Goal: Information Seeking & Learning: Learn about a topic

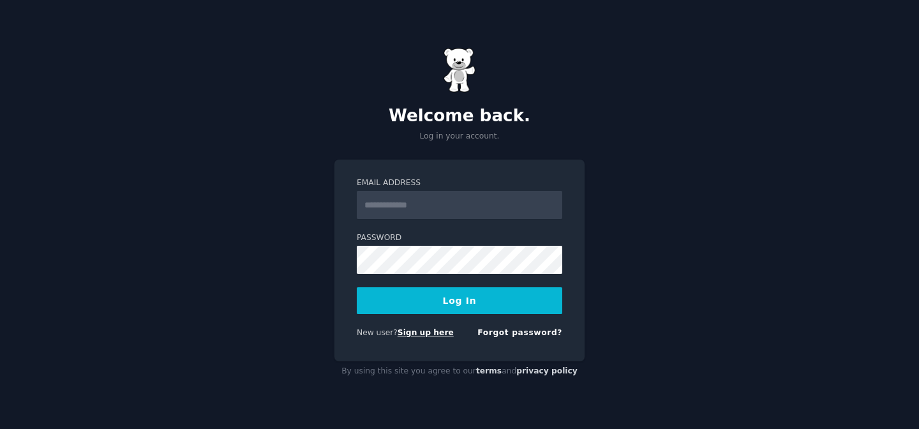
click at [408, 334] on link "Sign up here" at bounding box center [426, 332] width 56 height 9
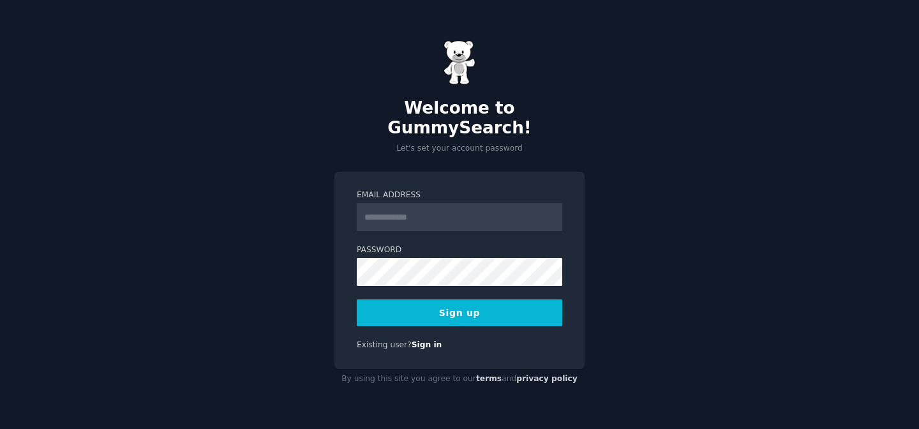
click at [477, 206] on input "Email Address" at bounding box center [459, 217] width 205 height 28
type input "**********"
click at [439, 306] on button "Sign up" at bounding box center [459, 312] width 205 height 27
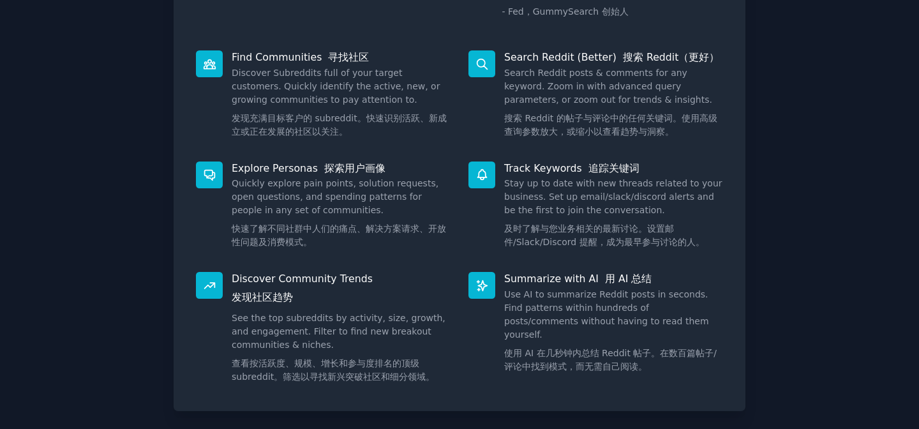
scroll to position [265, 0]
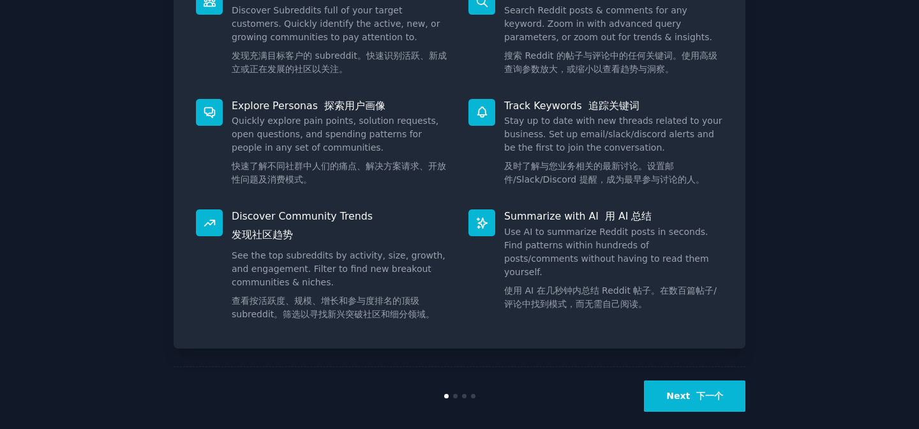
click at [667, 392] on button "Next 下一个" at bounding box center [694, 395] width 101 height 31
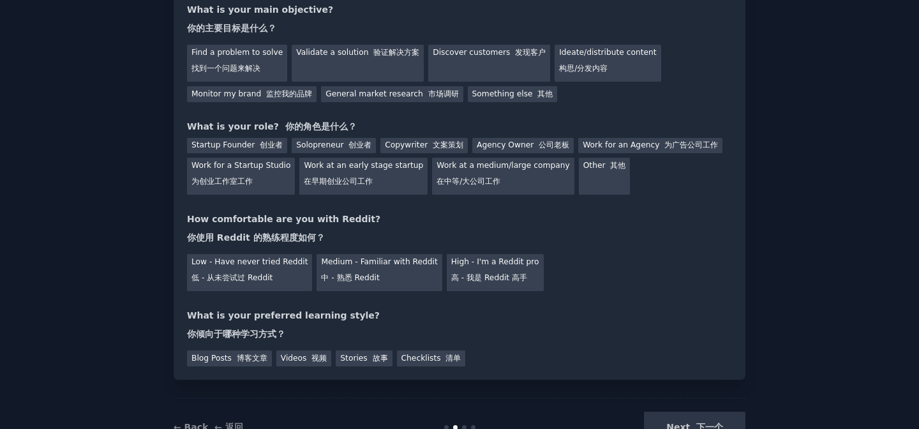
scroll to position [186, 0]
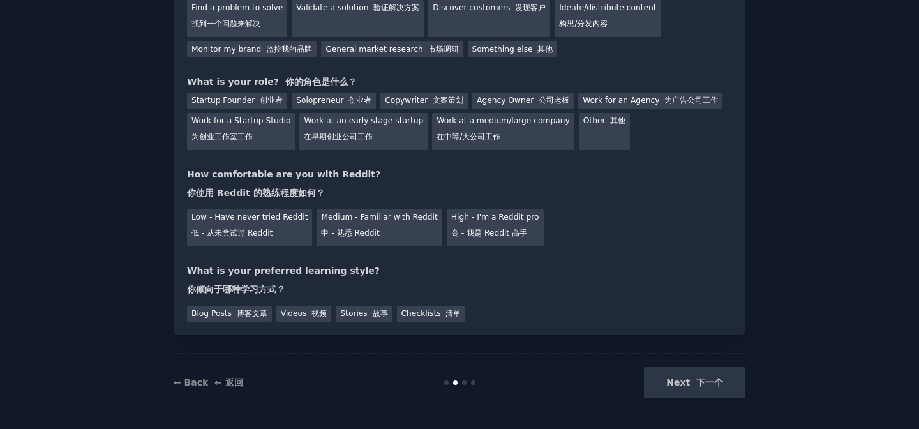
click at [704, 385] on div "Next 下一个" at bounding box center [650, 382] width 191 height 31
click at [699, 385] on div "Next 下一个" at bounding box center [650, 382] width 191 height 31
click at [255, 230] on font "低 - 从未尝试过 Reddit" at bounding box center [231, 232] width 81 height 9
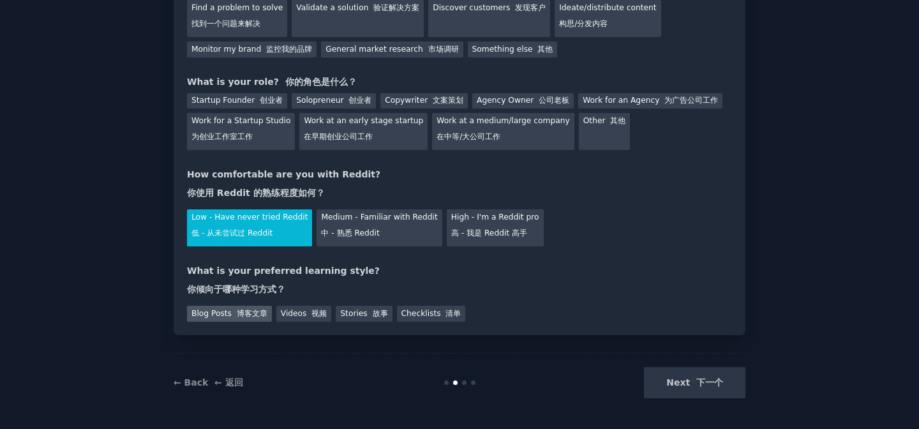
click at [239, 311] on font "博客文章" at bounding box center [252, 313] width 31 height 9
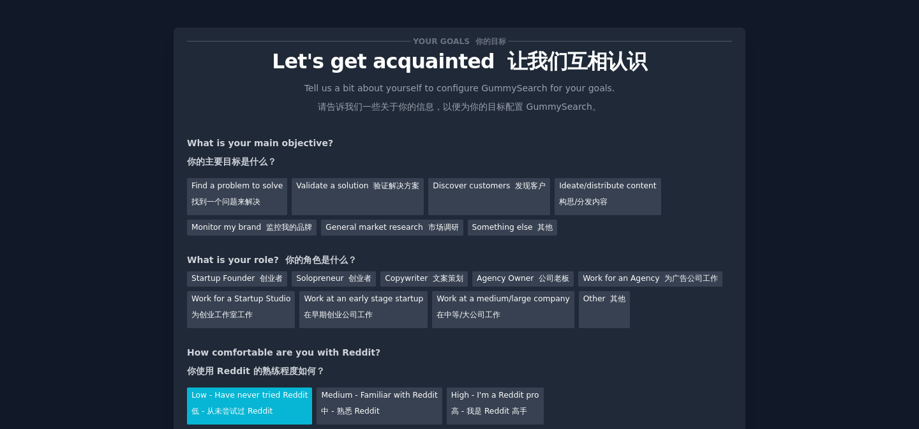
scroll to position [0, 0]
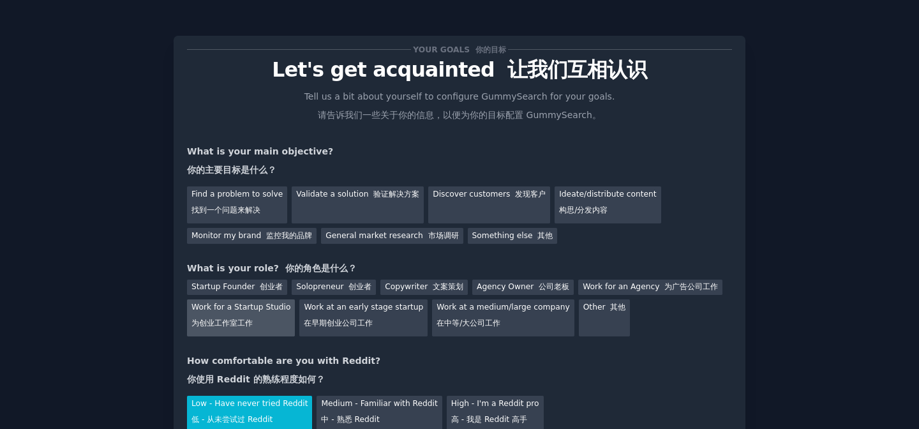
click at [211, 321] on font "为创业工作室工作" at bounding box center [221, 322] width 61 height 9
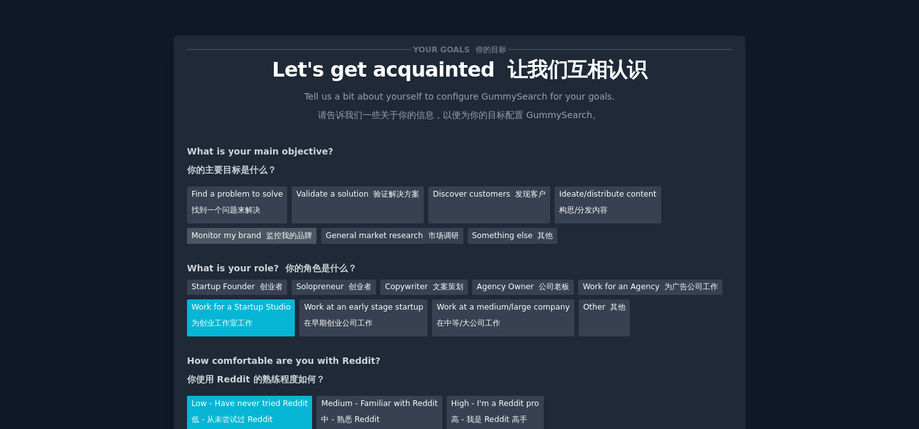
click at [241, 230] on div "Monitor my brand 监控我的品牌" at bounding box center [252, 236] width 130 height 16
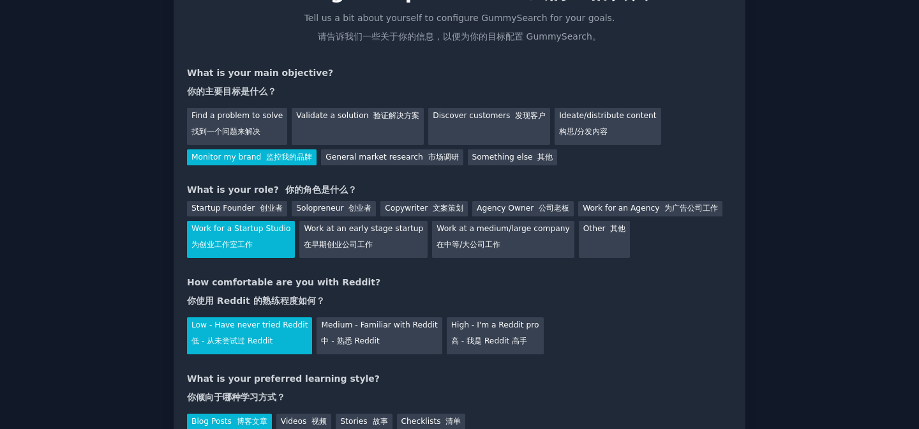
scroll to position [186, 0]
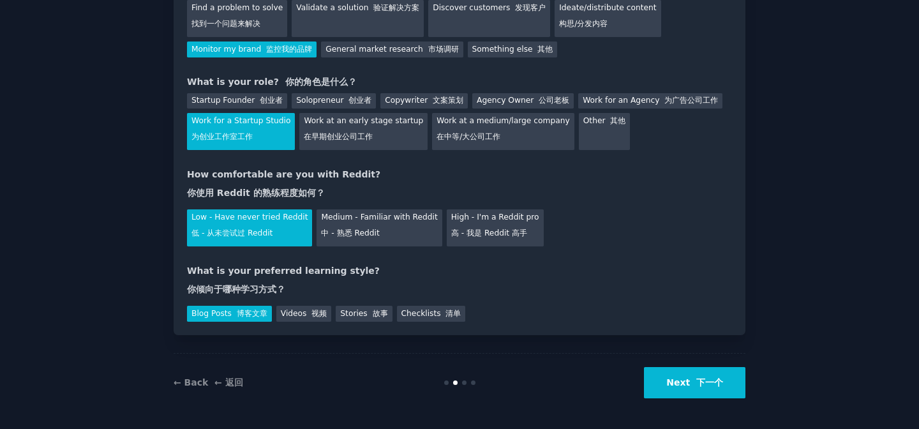
click at [694, 392] on button "Next 下一个" at bounding box center [694, 382] width 101 height 31
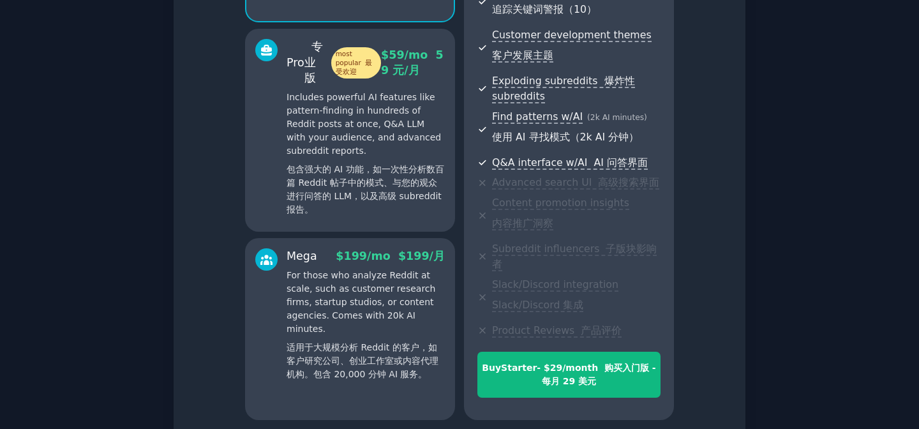
scroll to position [420, 0]
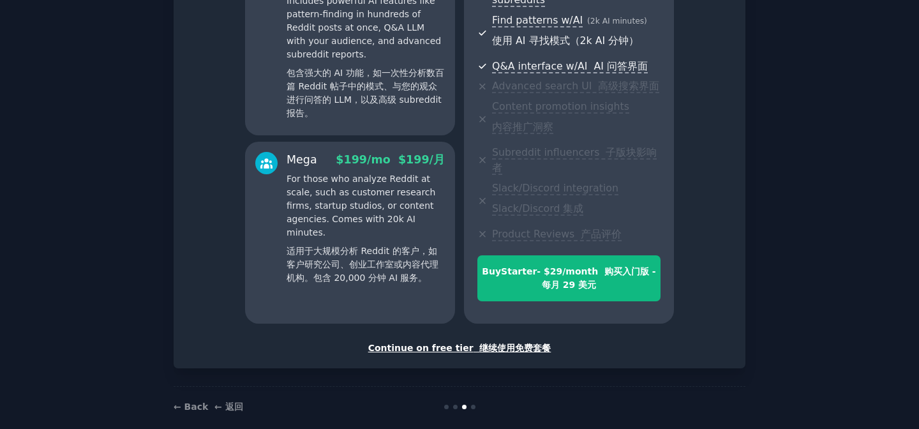
click at [507, 343] on font "继续使用免费套餐" at bounding box center [514, 348] width 71 height 10
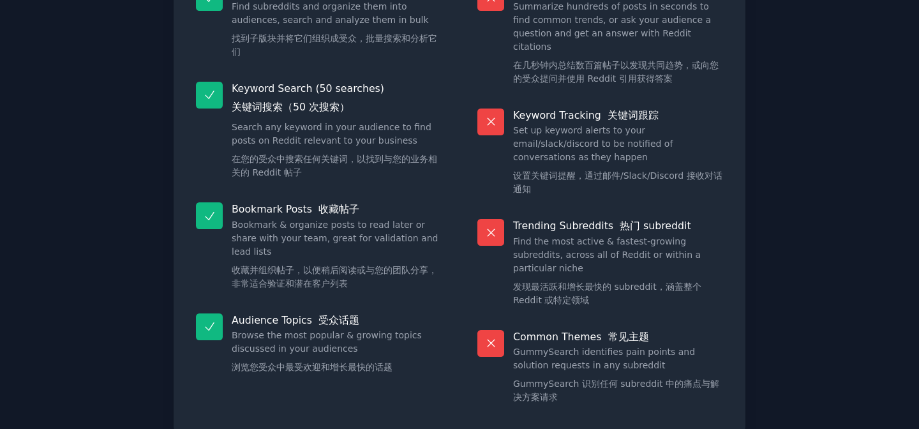
scroll to position [296, 0]
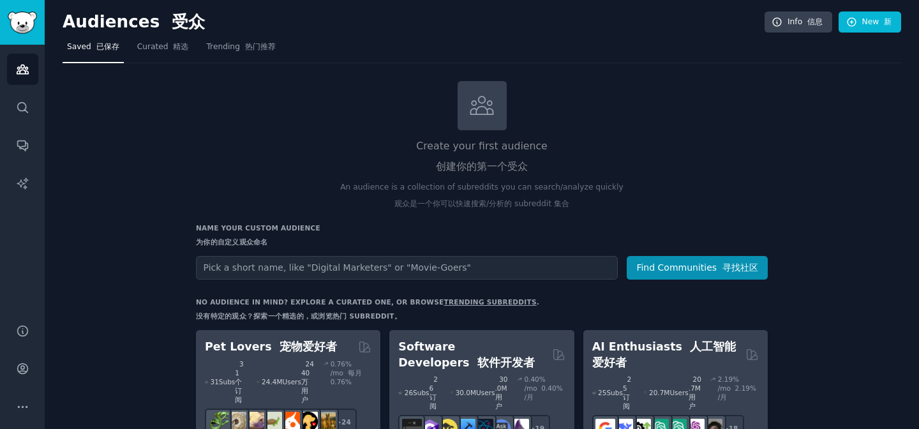
click at [375, 213] on p "An audience is a collection of subreddits you can search/analyze quickly 观众是一个你…" at bounding box center [482, 198] width 572 height 33
click at [165, 50] on span "Curated 精选" at bounding box center [163, 46] width 52 height 11
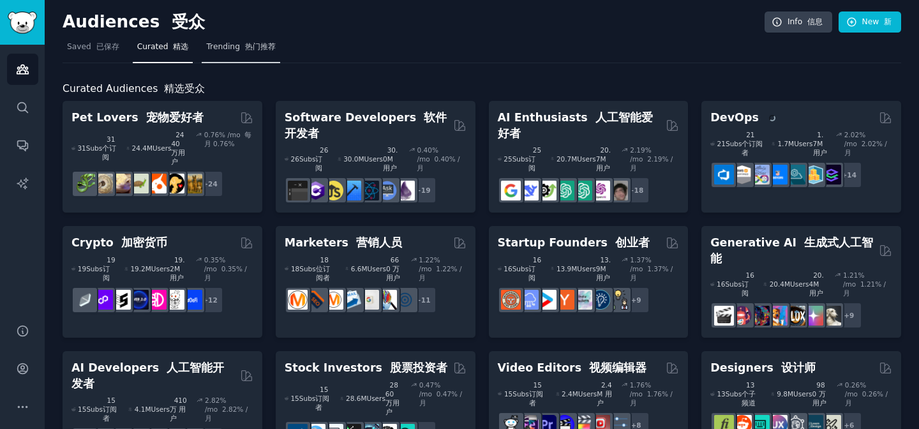
click at [245, 50] on font "热门推荐" at bounding box center [260, 46] width 31 height 9
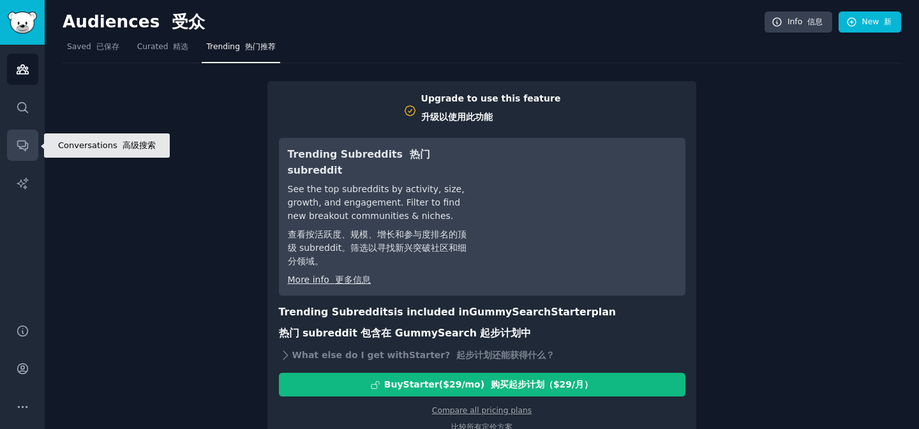
click at [21, 151] on icon "Sidebar" at bounding box center [22, 144] width 13 height 13
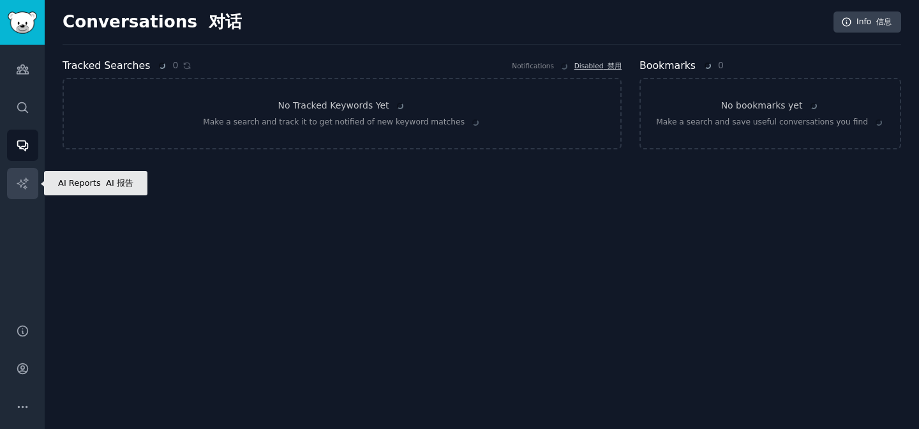
click at [21, 181] on icon "Sidebar" at bounding box center [22, 182] width 11 height 11
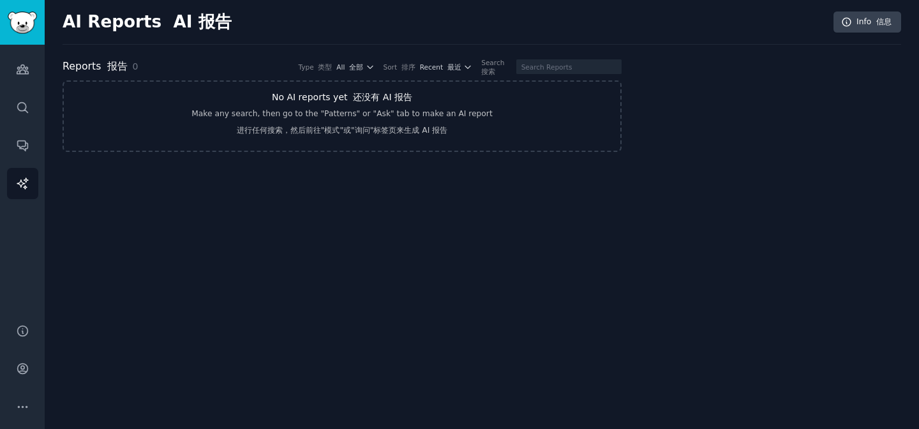
click at [317, 133] on font "进行任何搜索，然后前往"模式"或"询问"标签页来生成 AI 报告" at bounding box center [342, 130] width 211 height 9
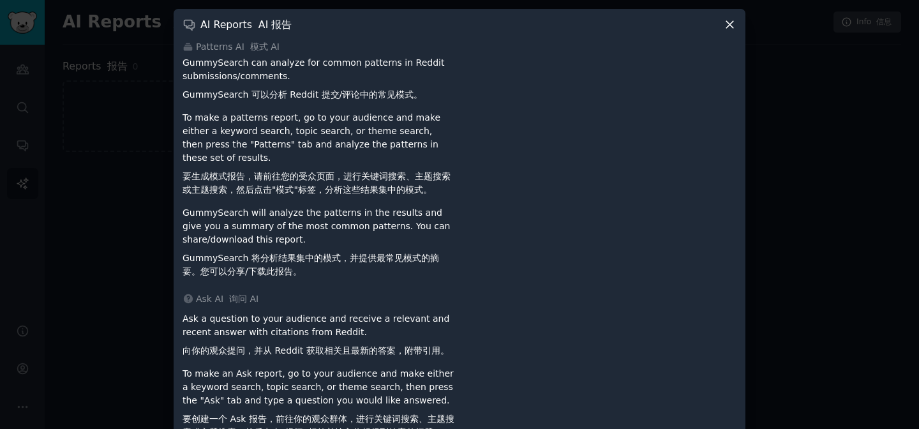
click at [798, 192] on div at bounding box center [459, 214] width 919 height 429
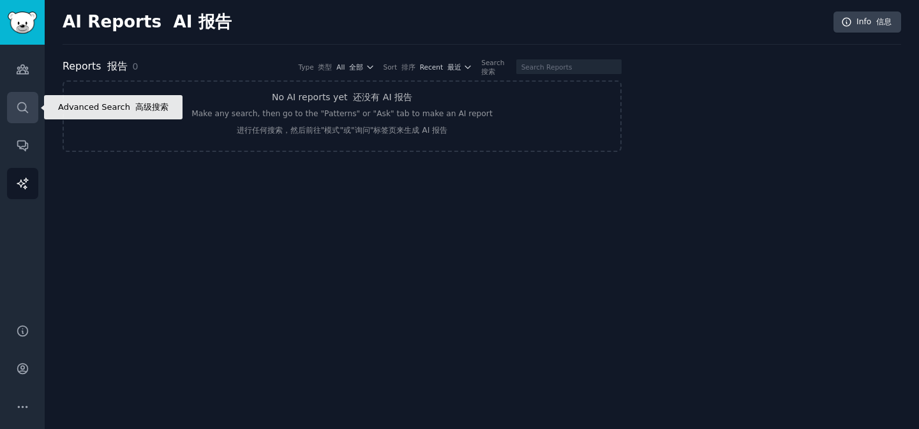
click at [24, 111] on icon "Sidebar" at bounding box center [22, 107] width 13 height 13
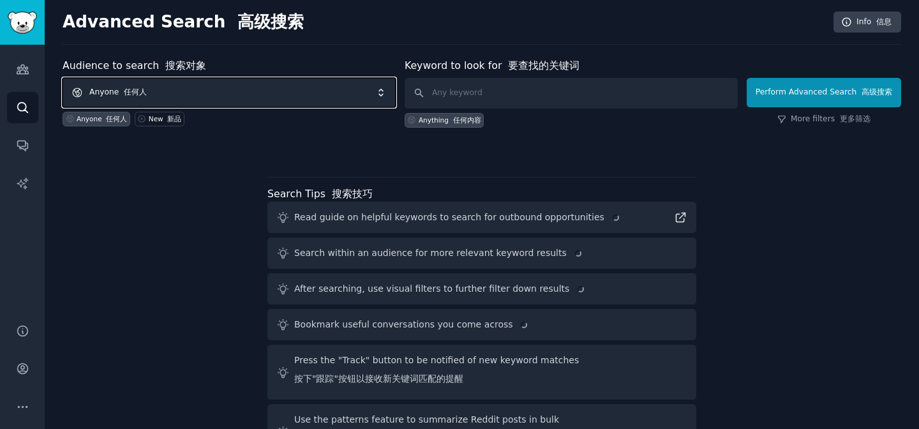
click at [322, 93] on span "Anyone 任何人" at bounding box center [229, 92] width 333 height 29
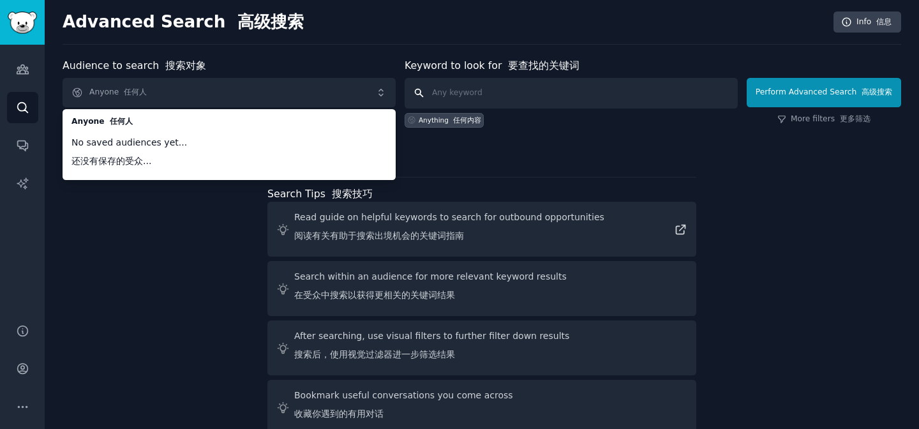
click at [472, 94] on input "text" at bounding box center [571, 93] width 333 height 31
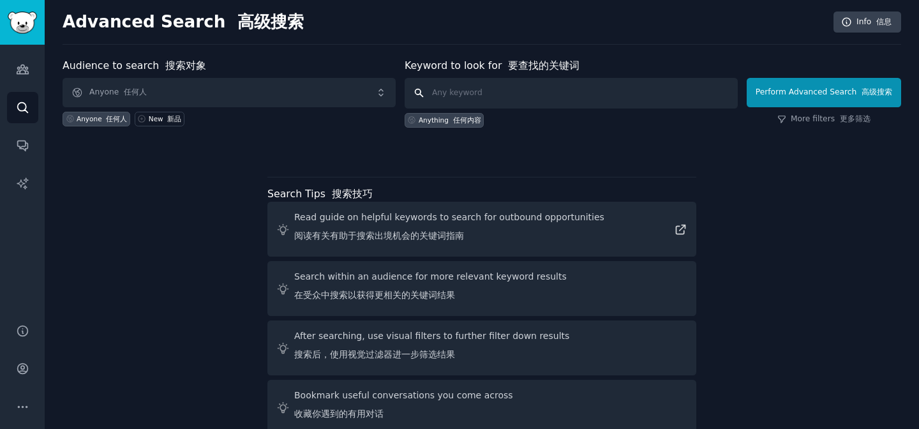
click at [491, 93] on input "text" at bounding box center [571, 93] width 333 height 31
type input "售"
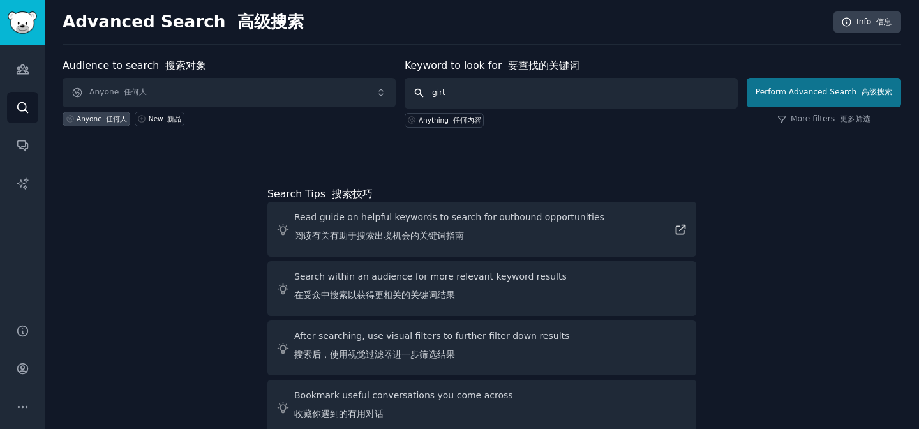
type input "girt"
click at [818, 96] on button "Perform Advanced Search 高级搜索" at bounding box center [824, 92] width 154 height 29
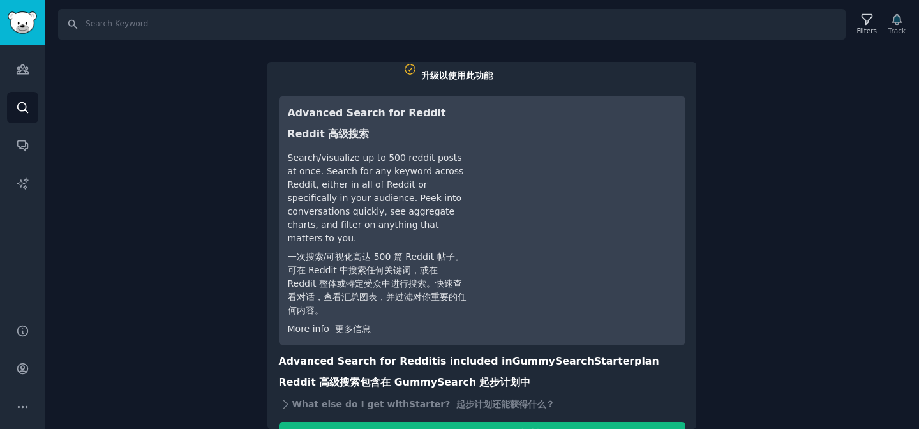
scroll to position [78, 0]
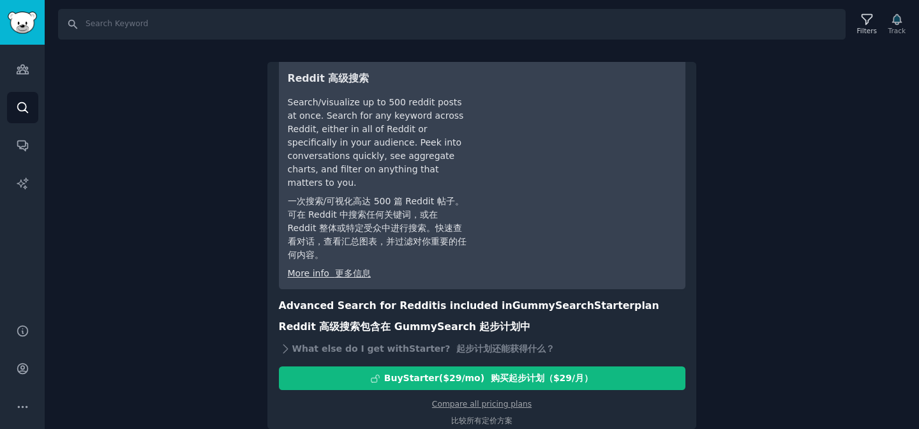
click at [113, 232] on div "Search Filters Track Upgrade to use this feature 升级以使用此功能 Advanced Search for R…" at bounding box center [482, 214] width 874 height 429
